Goal: Task Accomplishment & Management: Manage account settings

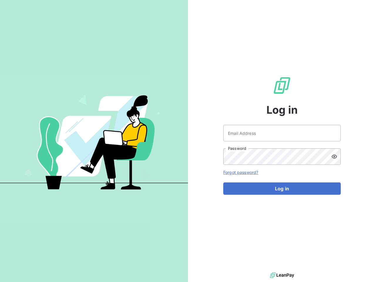
click at [188, 141] on div "Log in Email Address Password Forgot password? Log in" at bounding box center [282, 135] width 188 height 271
click at [336, 157] on icon at bounding box center [335, 157] width 6 height 6
